Goal: Complete application form

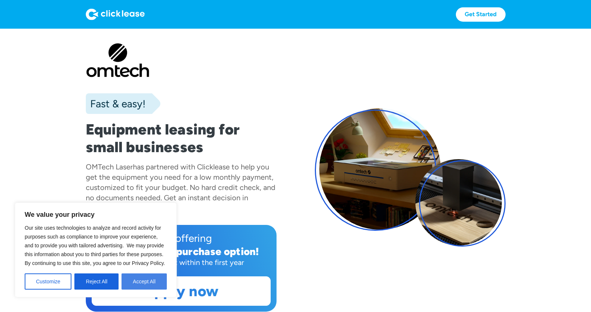
click at [146, 278] on button "Accept All" at bounding box center [143, 282] width 45 height 16
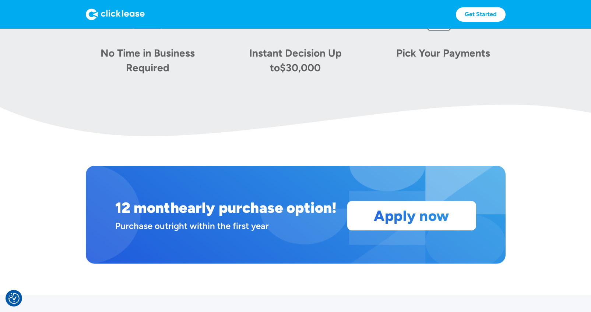
scroll to position [527, 0]
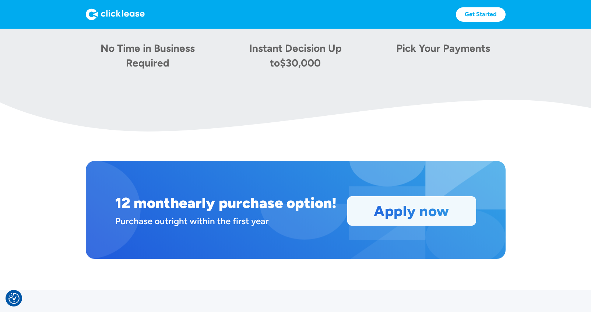
click at [412, 209] on link "Apply now" at bounding box center [411, 211] width 128 height 29
